Goal: Browse casually: Explore the website without a specific task or goal

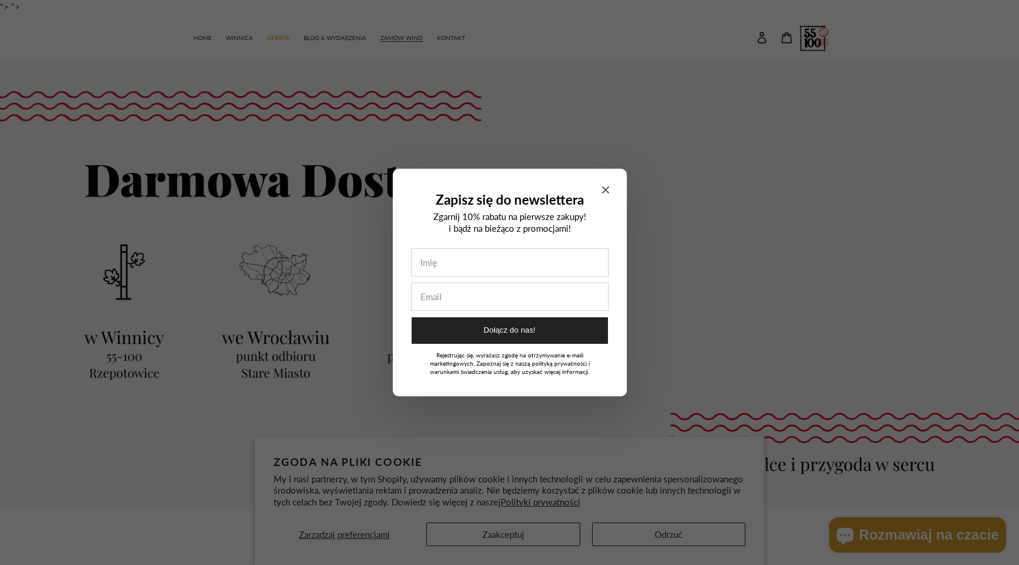
click at [524, 41] on div at bounding box center [509, 282] width 1019 height 565
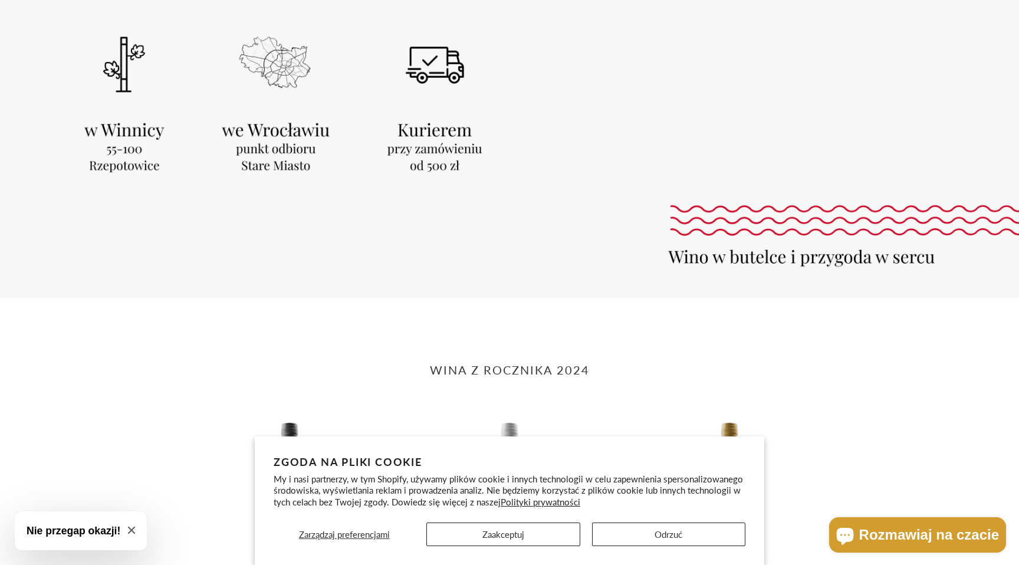
scroll to position [209, 0]
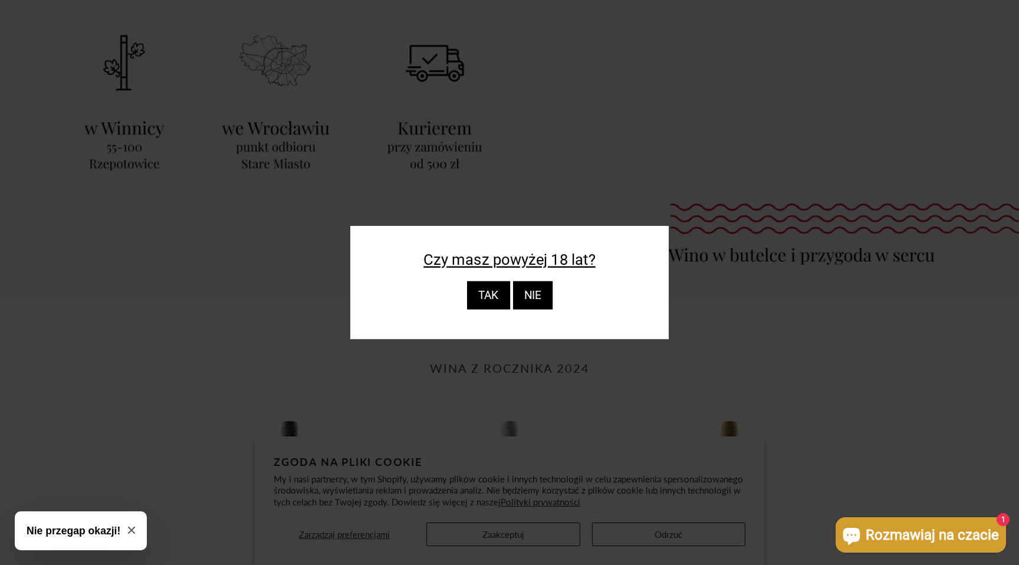
click at [494, 294] on div "TAK" at bounding box center [488, 295] width 43 height 28
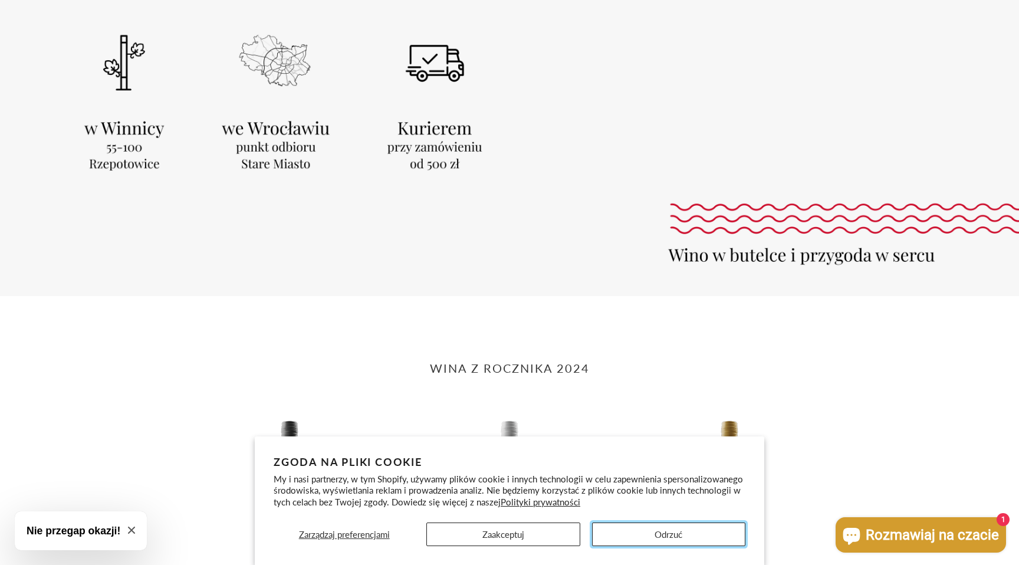
click at [686, 531] on button "Odrzuć" at bounding box center [668, 535] width 153 height 24
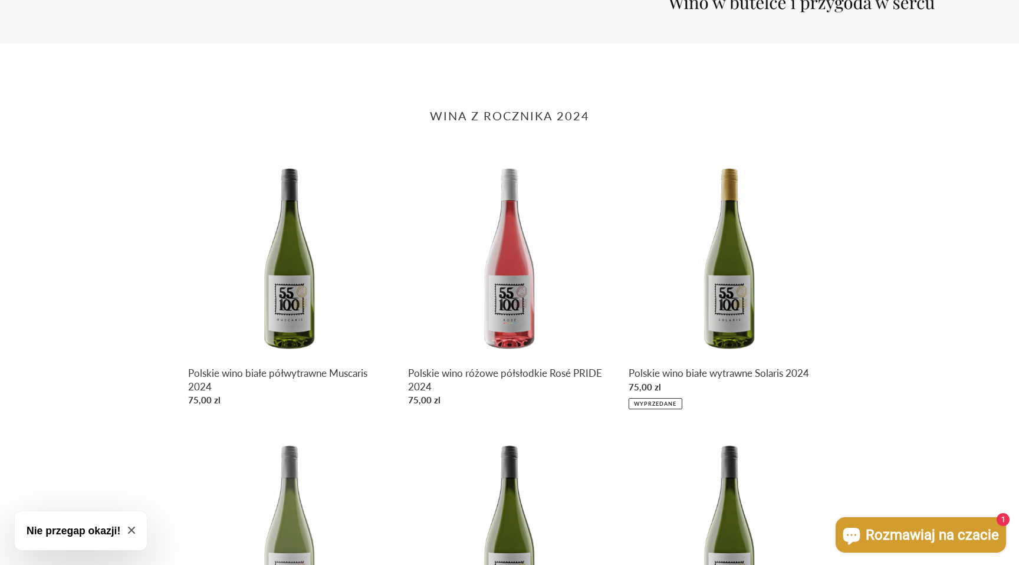
scroll to position [480, 0]
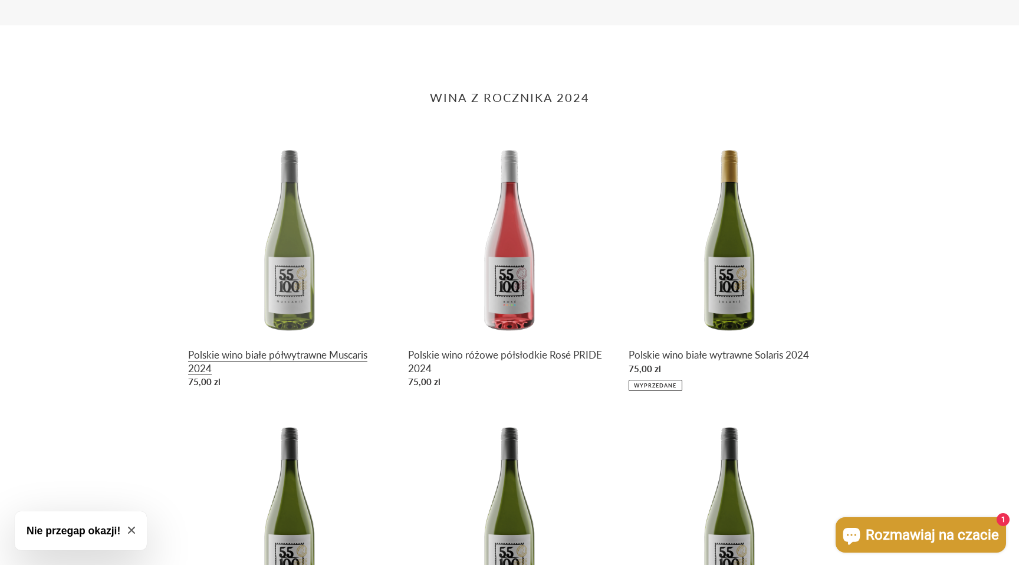
click at [296, 256] on link "Polskie wino białe półwytrawne Muscaris 2024" at bounding box center [289, 265] width 202 height 257
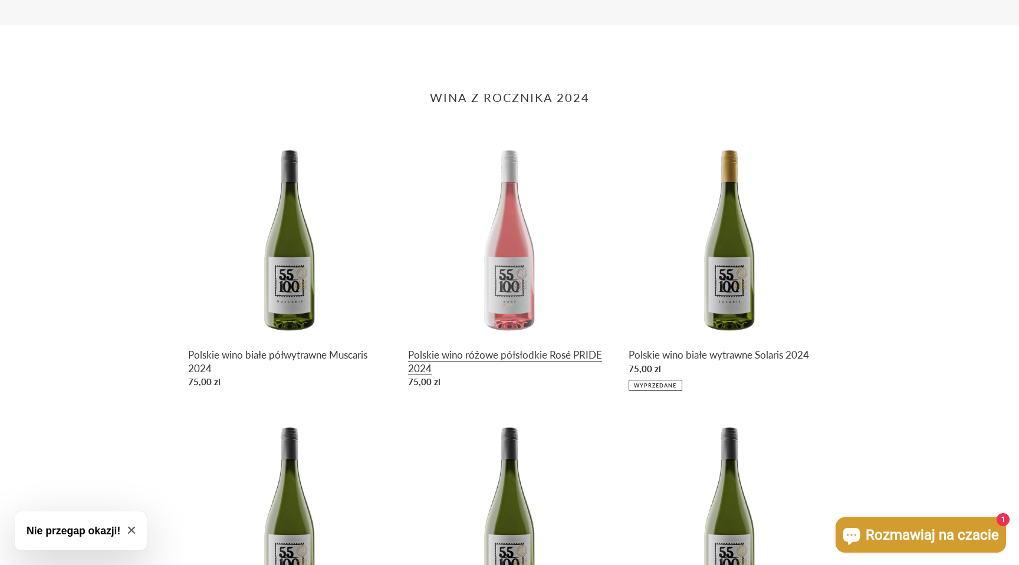
click at [532, 273] on link "Polskie wino różowe półsłodkie Rosé PRIDE 2024" at bounding box center [509, 265] width 202 height 257
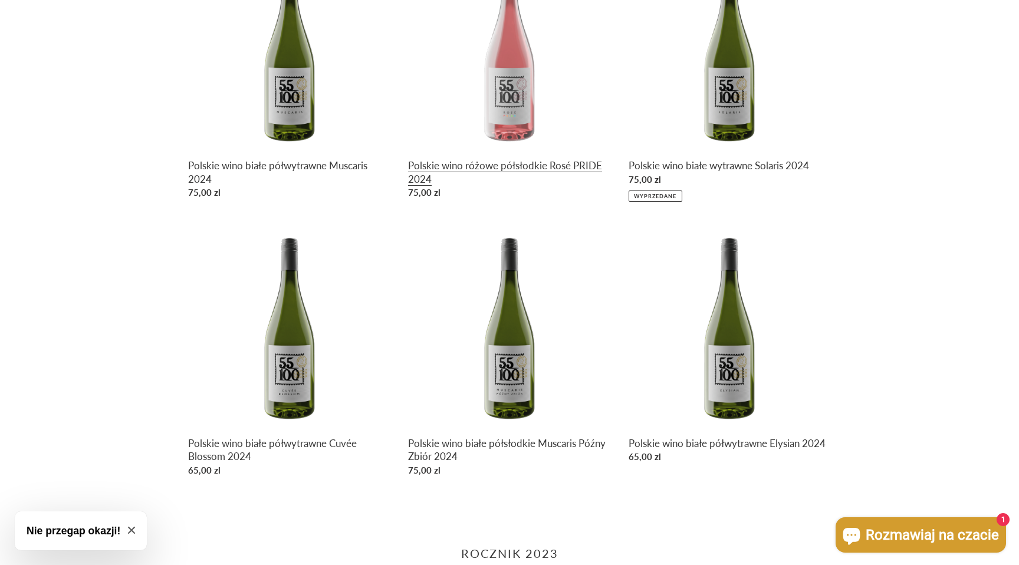
scroll to position [671, 0]
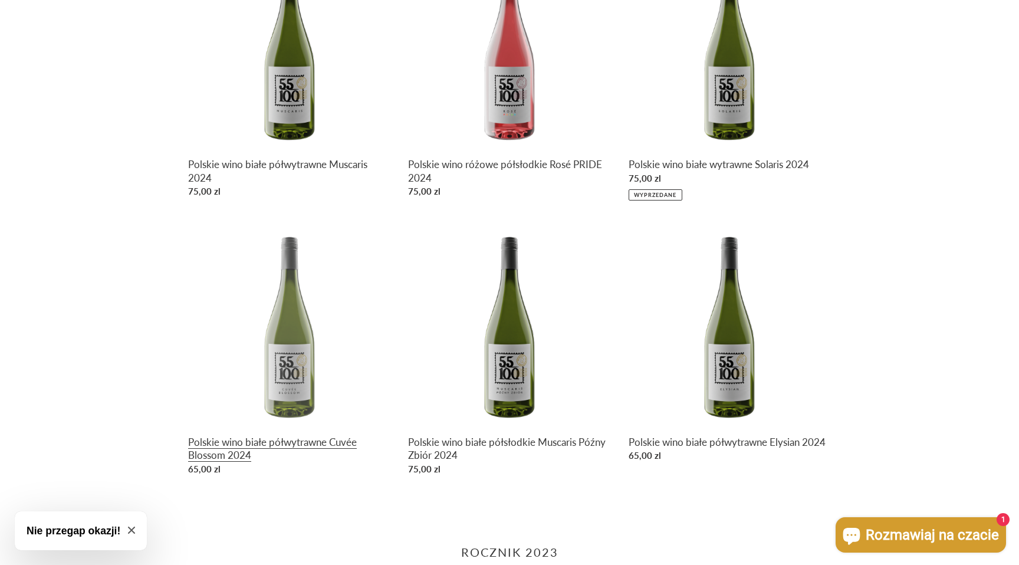
click at [285, 386] on link "Polskie wino białe półwytrawne Cuvée Blossom 2024" at bounding box center [289, 352] width 202 height 257
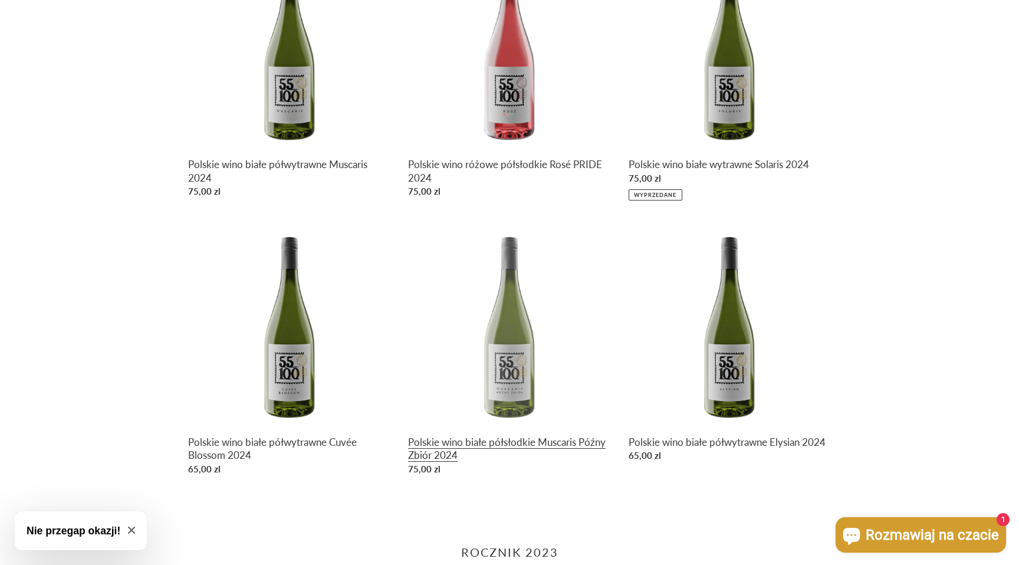
click at [524, 382] on link "Polskie wino białe półsłodkie Muscaris Późny Zbiór 2024" at bounding box center [509, 352] width 202 height 257
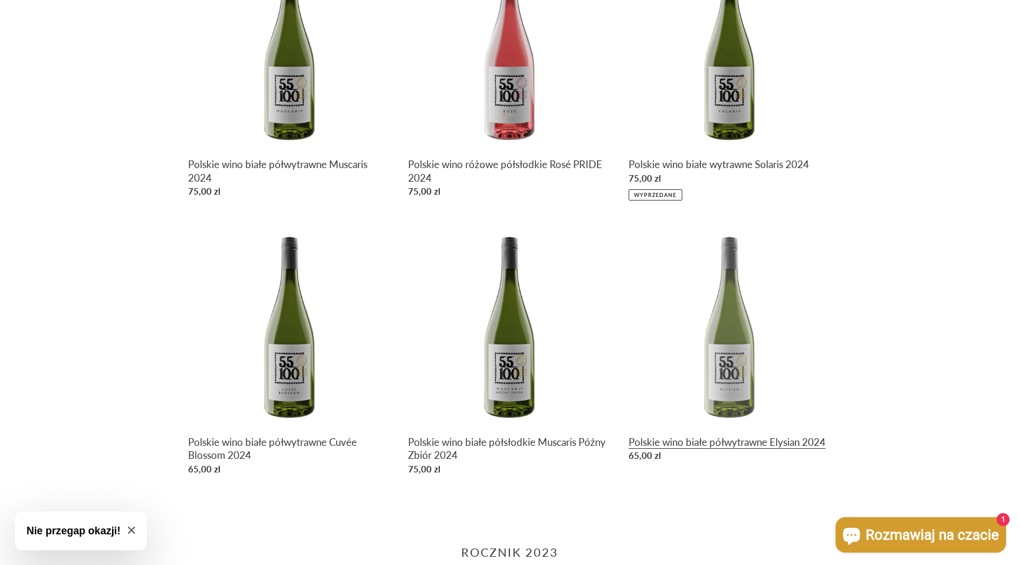
click at [734, 373] on link "Polskie wino białe półwytrawne Elysian 2024" at bounding box center [730, 346] width 202 height 244
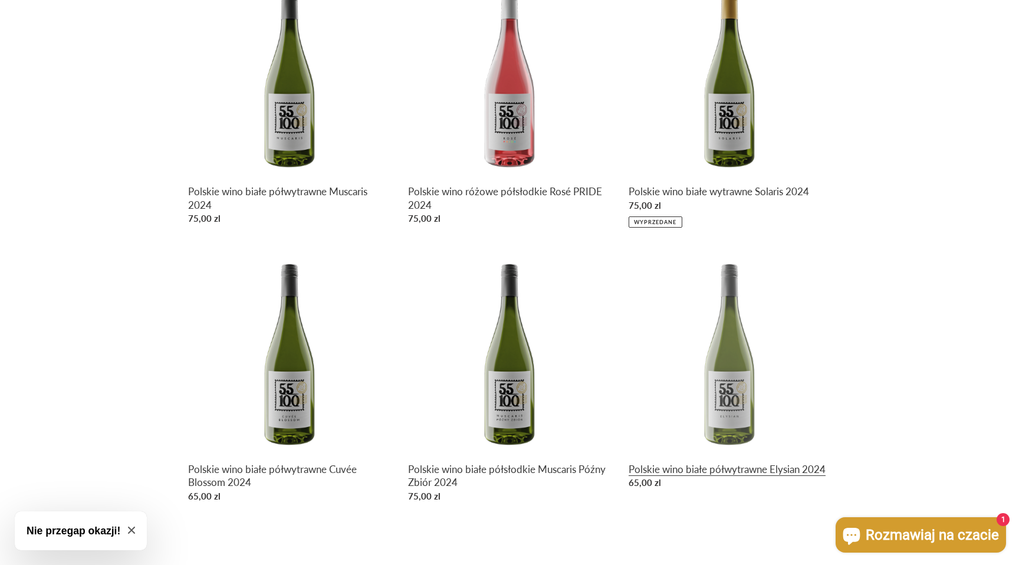
scroll to position [644, 0]
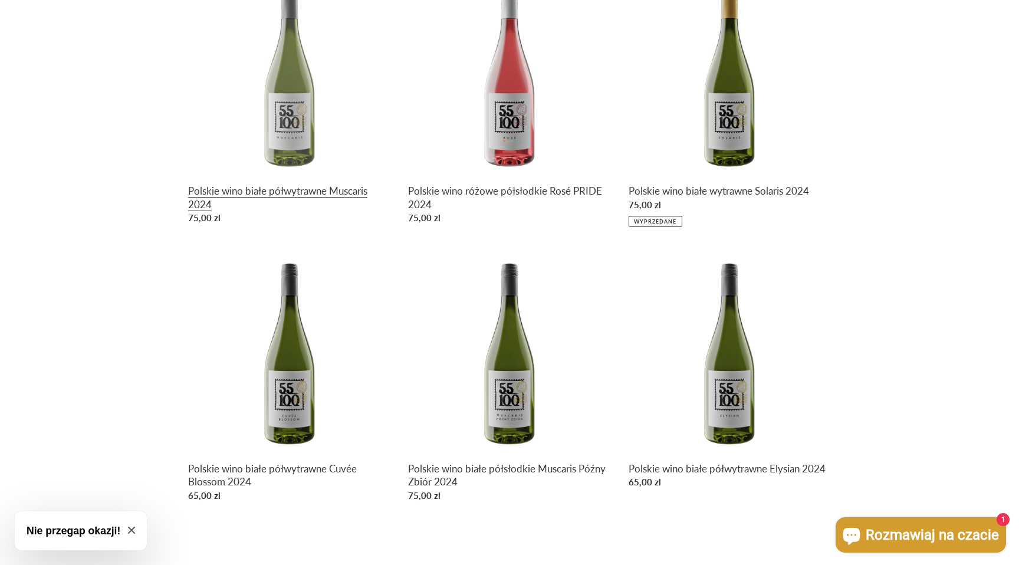
click at [288, 99] on link "Polskie wino białe półwytrawne Muscaris 2024" at bounding box center [289, 101] width 202 height 257
